Goal: Obtain resource: Download file/media

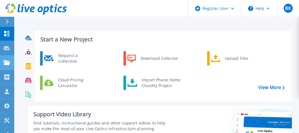
click at [7, 64] on icon at bounding box center [6, 62] width 7 height 5
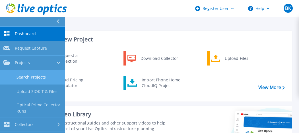
click at [28, 79] on link "Search Projects" at bounding box center [32, 77] width 65 height 15
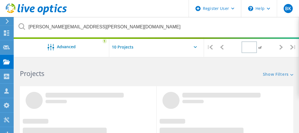
type input "1"
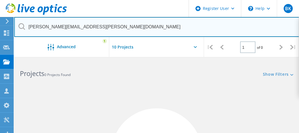
drag, startPoint x: 77, startPoint y: 26, endPoint x: 16, endPoint y: 28, distance: 60.9
click at [16, 28] on input "aaron.ferraro@cdw.com" at bounding box center [156, 27] width 285 height 20
paste input "3041139"
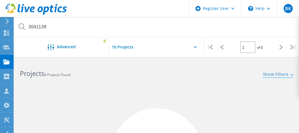
click at [271, 73] on link "Show Filters" at bounding box center [278, 75] width 30 height 5
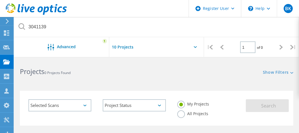
scroll to position [28, 0]
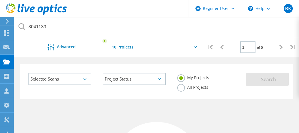
click at [181, 90] on label "All Projects" at bounding box center [192, 86] width 31 height 5
click at [0, 0] on input "All Projects" at bounding box center [0, 0] width 0 height 0
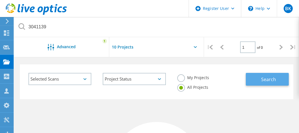
click at [249, 84] on button "Search" at bounding box center [267, 79] width 43 height 13
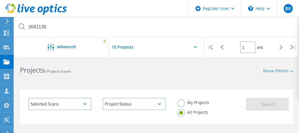
scroll to position [0, 0]
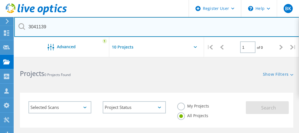
click at [78, 28] on input "3041139" at bounding box center [156, 27] width 285 height 20
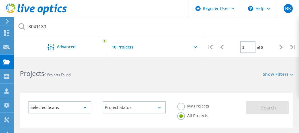
click at [84, 106] on div "Selected Scans" at bounding box center [59, 108] width 63 height 12
click at [124, 86] on div "Selected Scans Server & Cloud Optical Prime AWS Azure Nutanix RVTools Kubernete…" at bounding box center [156, 107] width 285 height 42
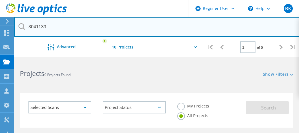
click at [62, 28] on input "3041139" at bounding box center [156, 27] width 285 height 20
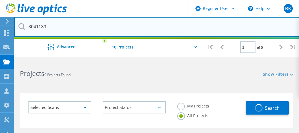
type input "3041139"
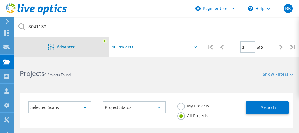
click at [70, 45] on span "Advanced" at bounding box center [66, 47] width 19 height 4
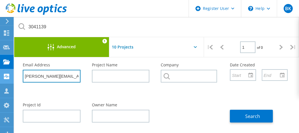
drag, startPoint x: 74, startPoint y: 75, endPoint x: 6, endPoint y: 76, distance: 68.0
click at [76, 78] on input "cdw.comaaron.ferraro@" at bounding box center [52, 76] width 58 height 13
type input "c"
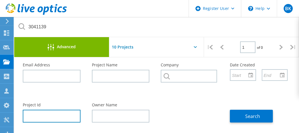
click at [55, 118] on input "text" at bounding box center [52, 116] width 58 height 13
paste input "3041139"
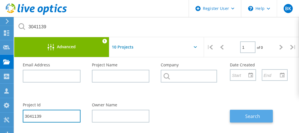
type input "3041139"
click at [248, 121] on button "Search" at bounding box center [251, 116] width 43 height 13
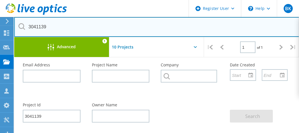
click at [149, 27] on input "3041139" at bounding box center [156, 27] width 285 height 20
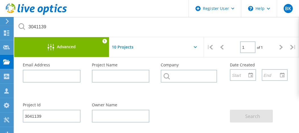
click at [96, 43] on div "Advanced 1" at bounding box center [61, 47] width 95 height 20
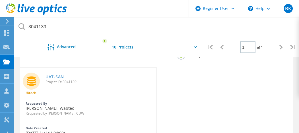
scroll to position [28, 0]
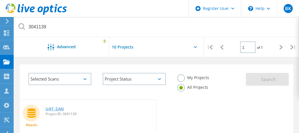
click at [49, 108] on link "UAT-SAN" at bounding box center [55, 109] width 18 height 4
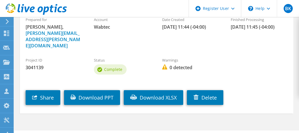
scroll to position [66, 0]
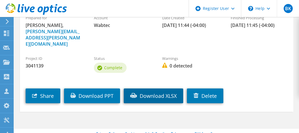
click at [154, 89] on link "Download XLSX" at bounding box center [153, 96] width 59 height 15
